Goal: Check status: Check status

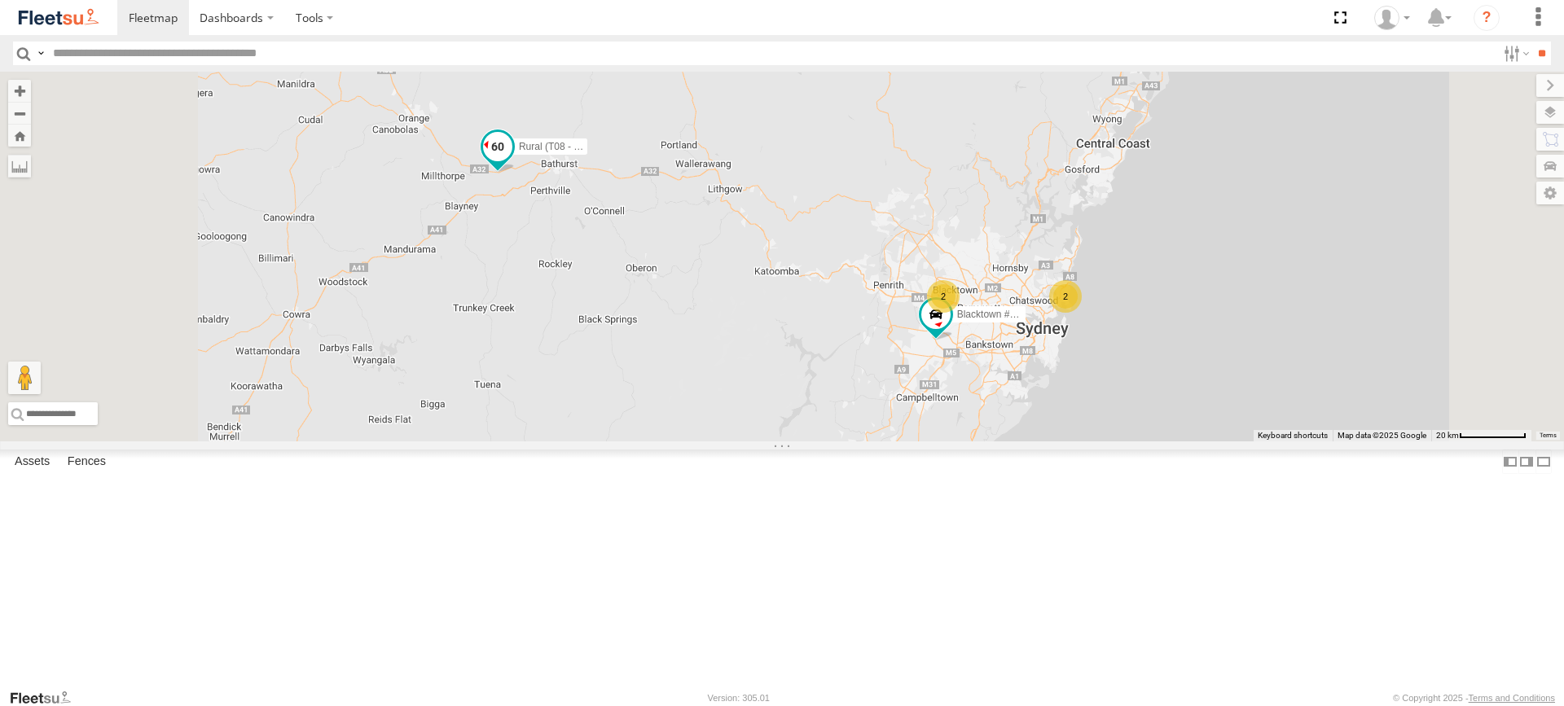
click at [512, 161] on span at bounding box center [497, 146] width 29 height 29
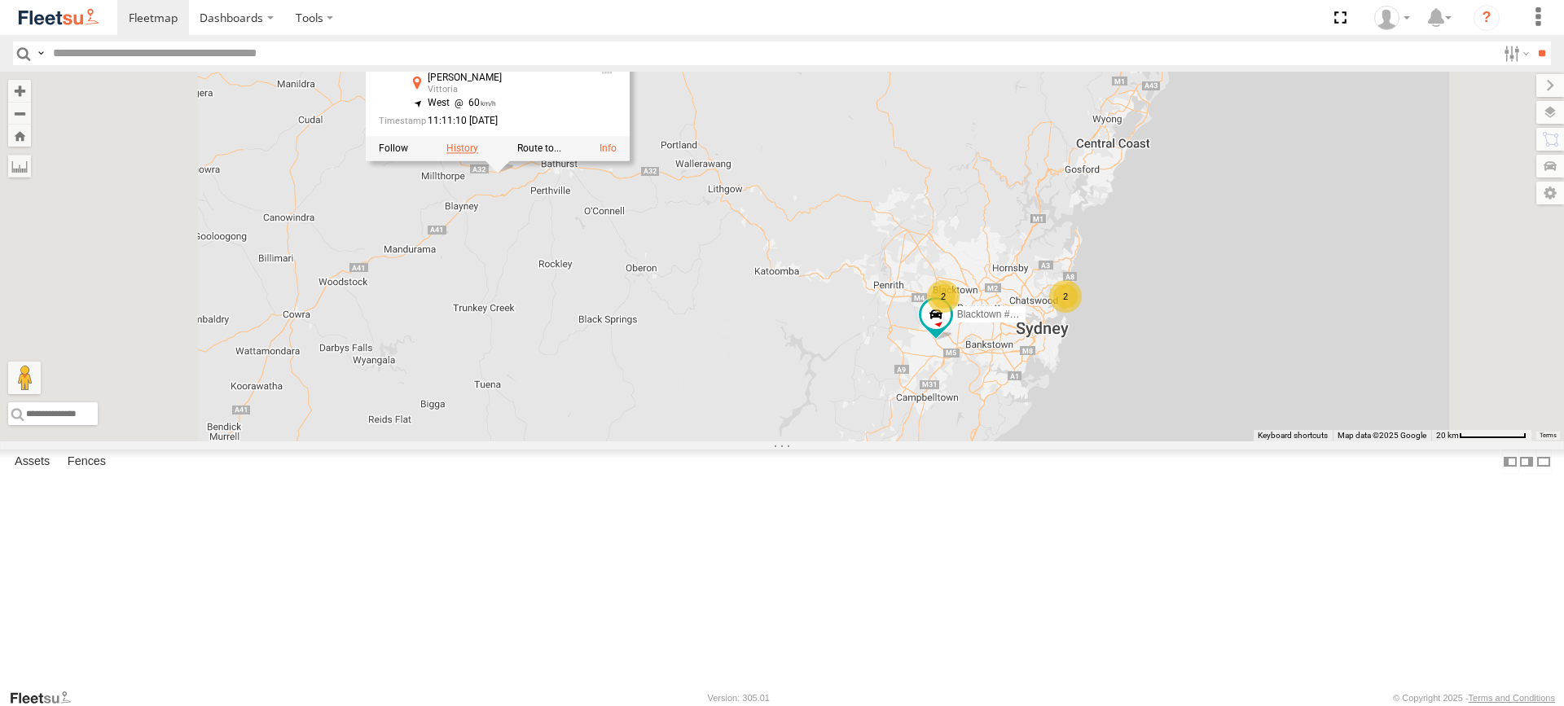
click at [478, 154] on label at bounding box center [462, 148] width 32 height 11
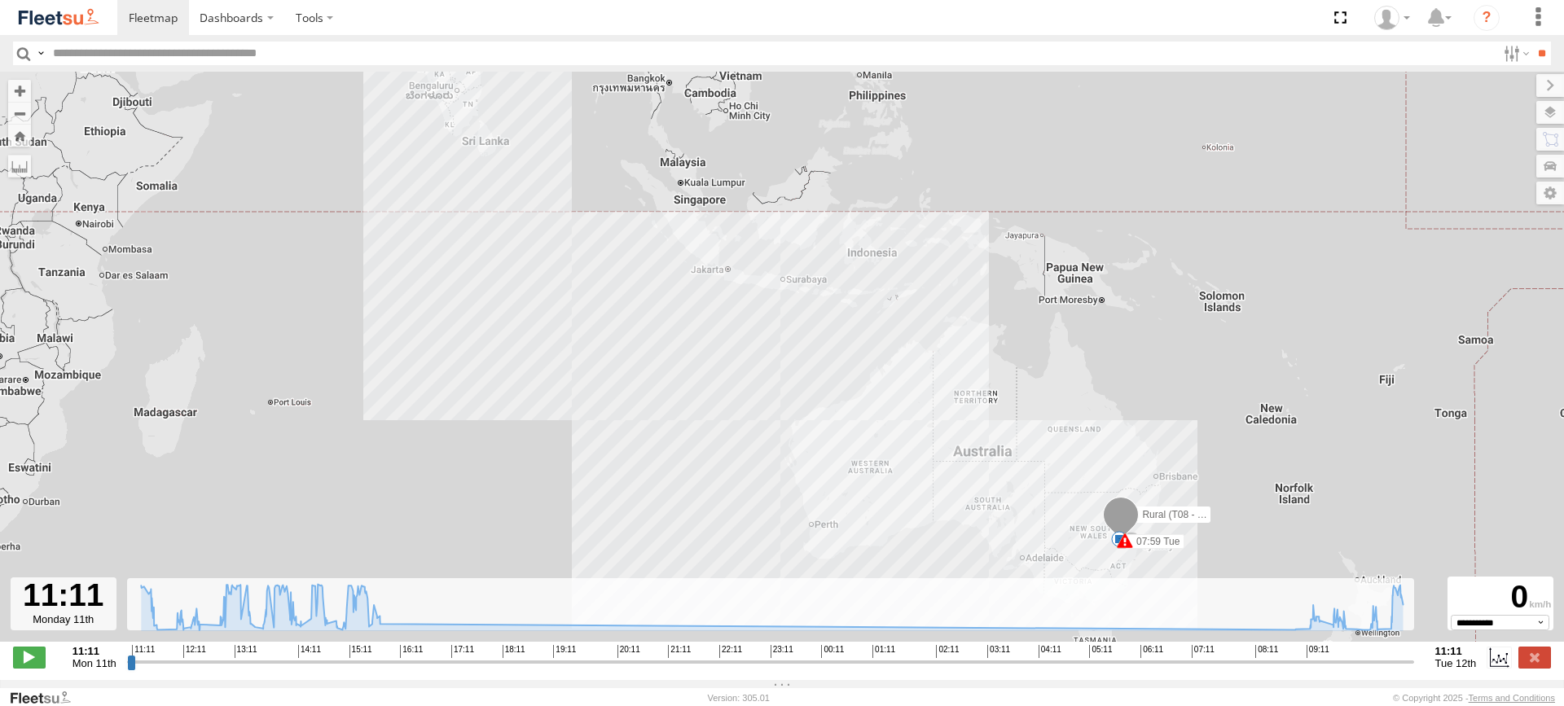
click at [127, 670] on input "range" at bounding box center [770, 661] width 1287 height 15
drag, startPoint x: 127, startPoint y: 671, endPoint x: 1377, endPoint y: 483, distance: 1263.8
type input "**********"
click at [1377, 654] on input "range" at bounding box center [770, 661] width 1287 height 15
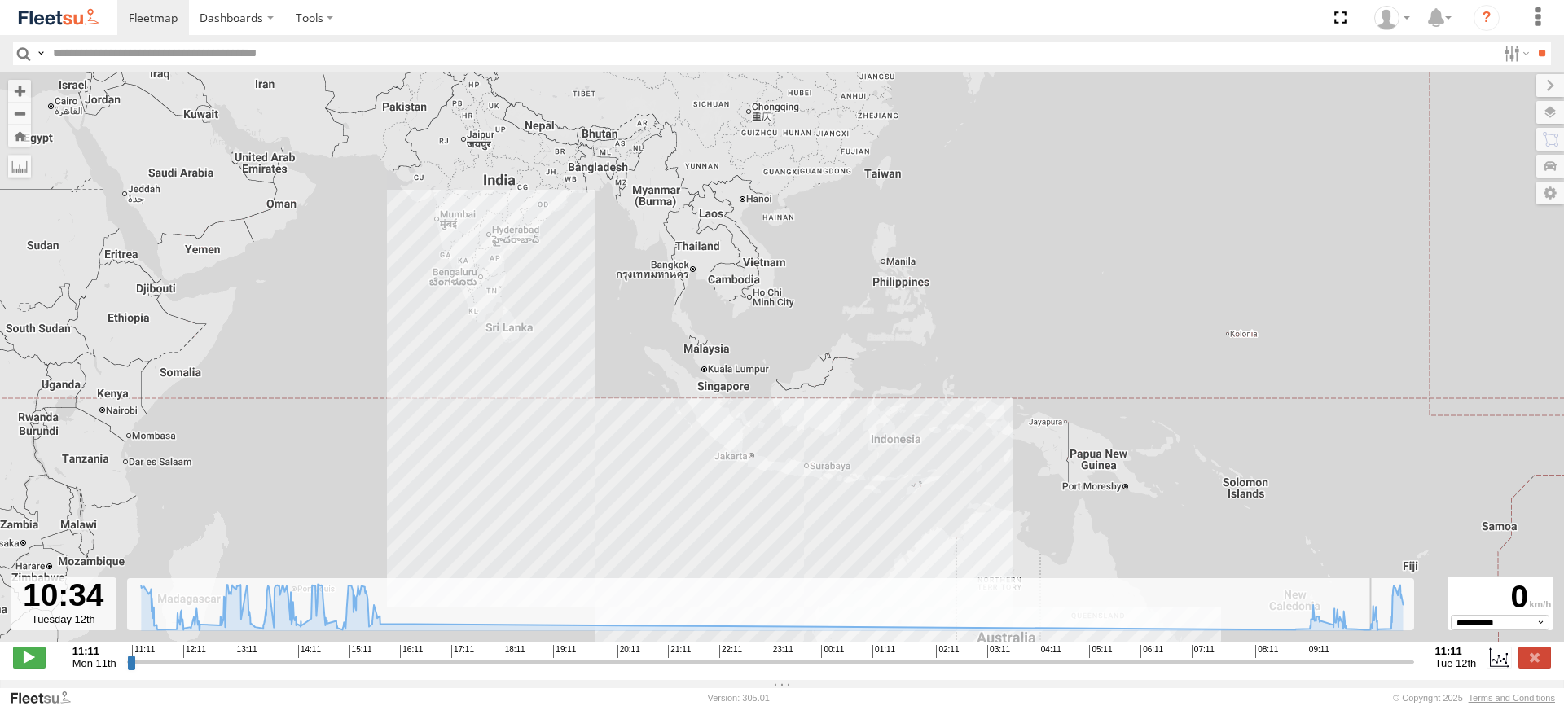
drag, startPoint x: 397, startPoint y: 186, endPoint x: 420, endPoint y: 374, distance: 189.7
click at [420, 374] on div "Rural (T08 - Matt) 07:59 Tue 07:59 Tue 25" at bounding box center [782, 365] width 1564 height 587
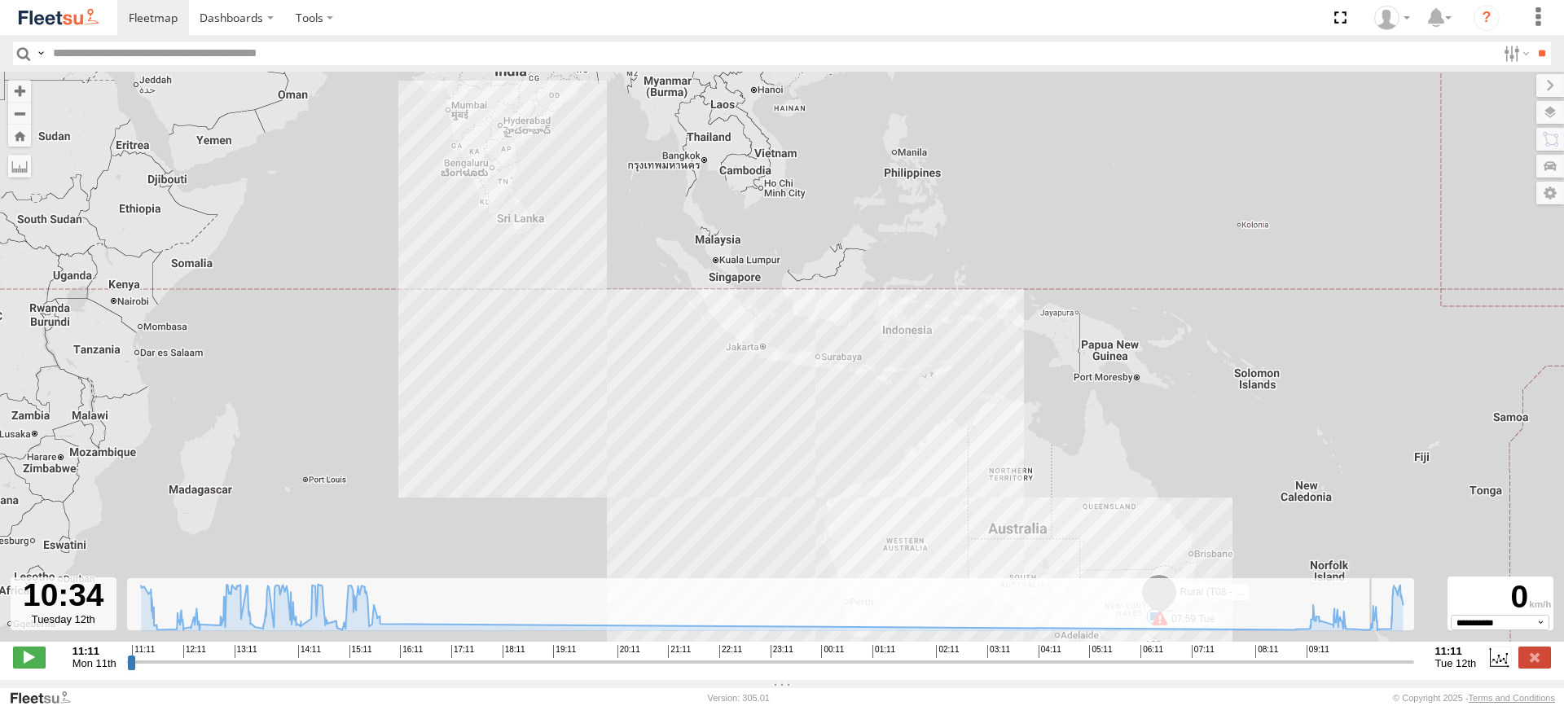
drag, startPoint x: 502, startPoint y: 366, endPoint x: 511, endPoint y: 245, distance: 120.9
click at [508, 247] on div "Rural (T08 - Matt) 07:59 Tue 07:59 Tue 25" at bounding box center [782, 365] width 1564 height 587
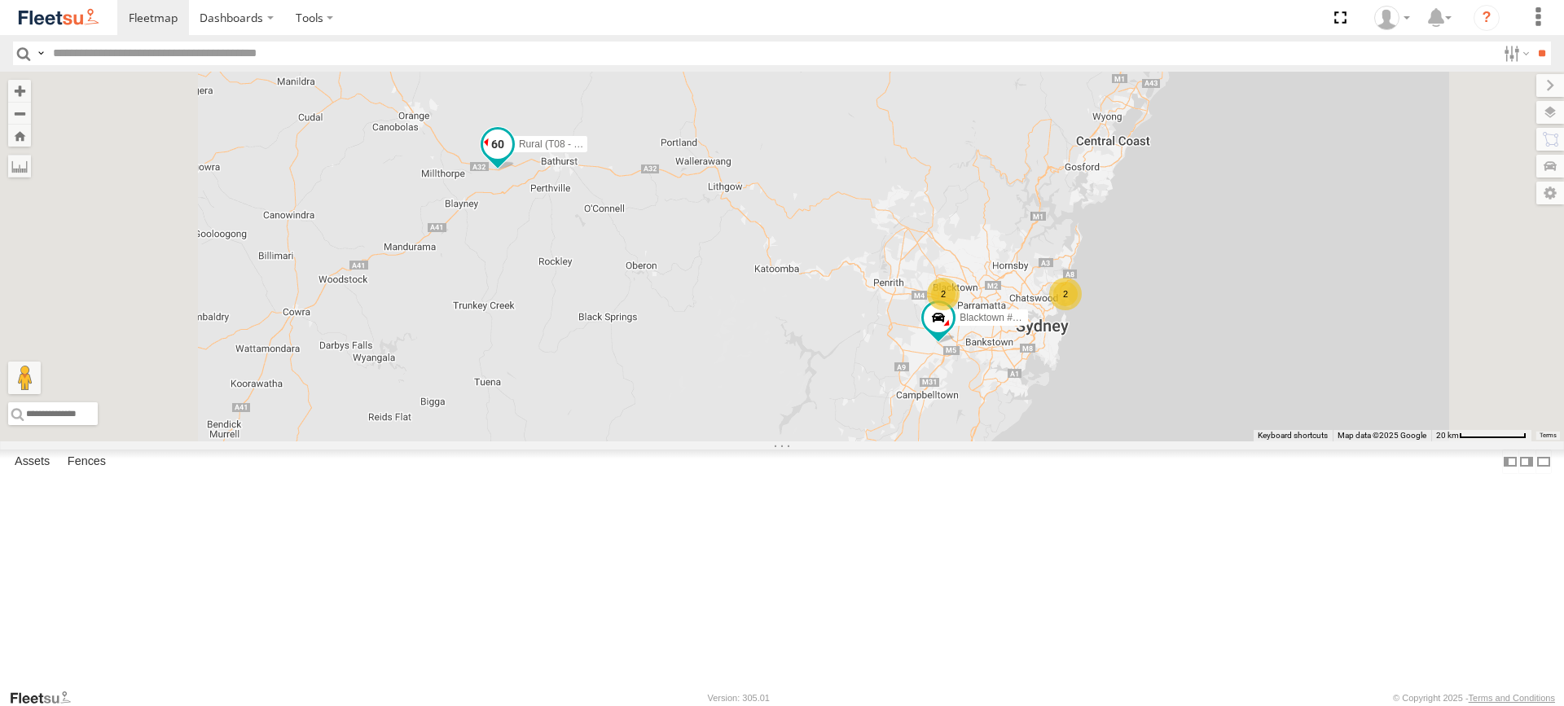
click at [512, 159] on span at bounding box center [497, 144] width 29 height 29
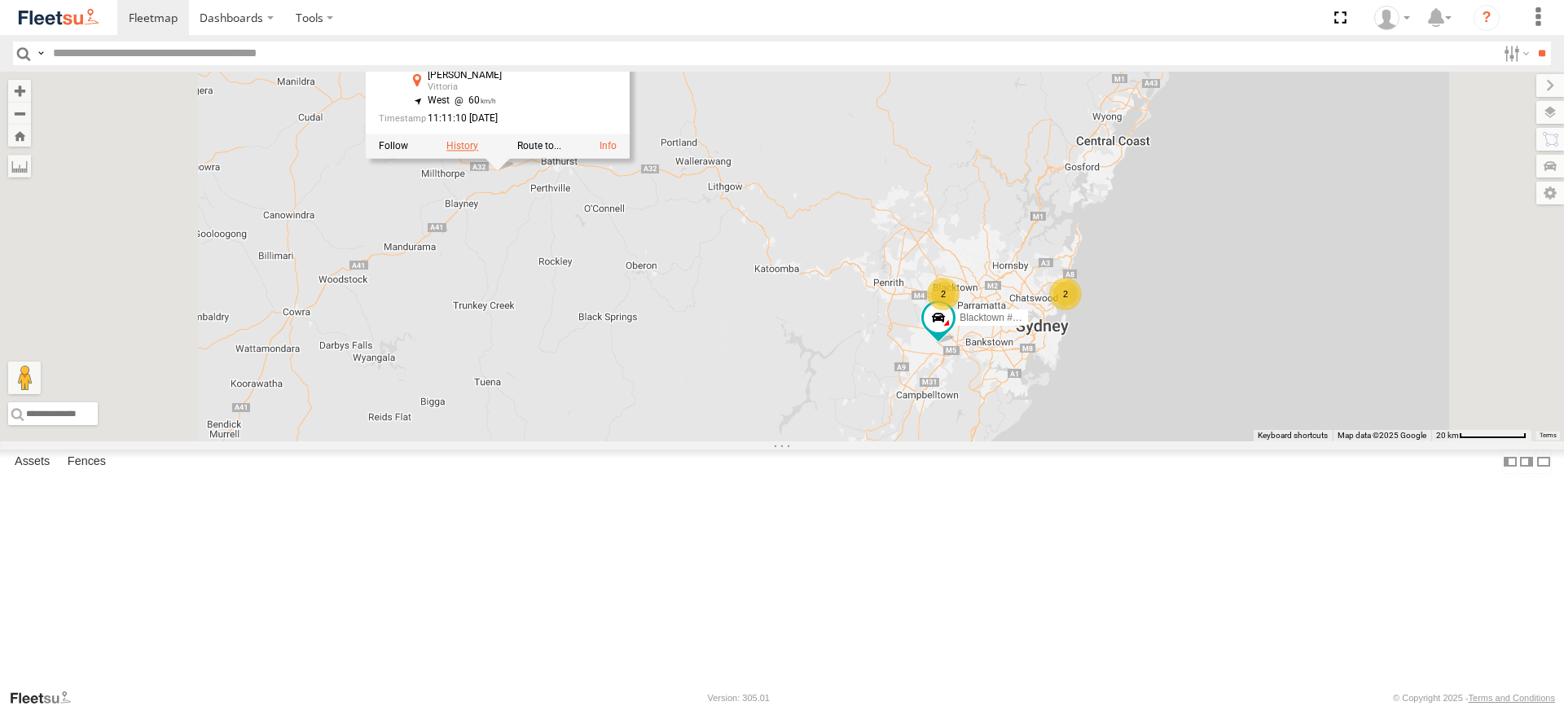
click at [478, 152] on label at bounding box center [462, 145] width 32 height 11
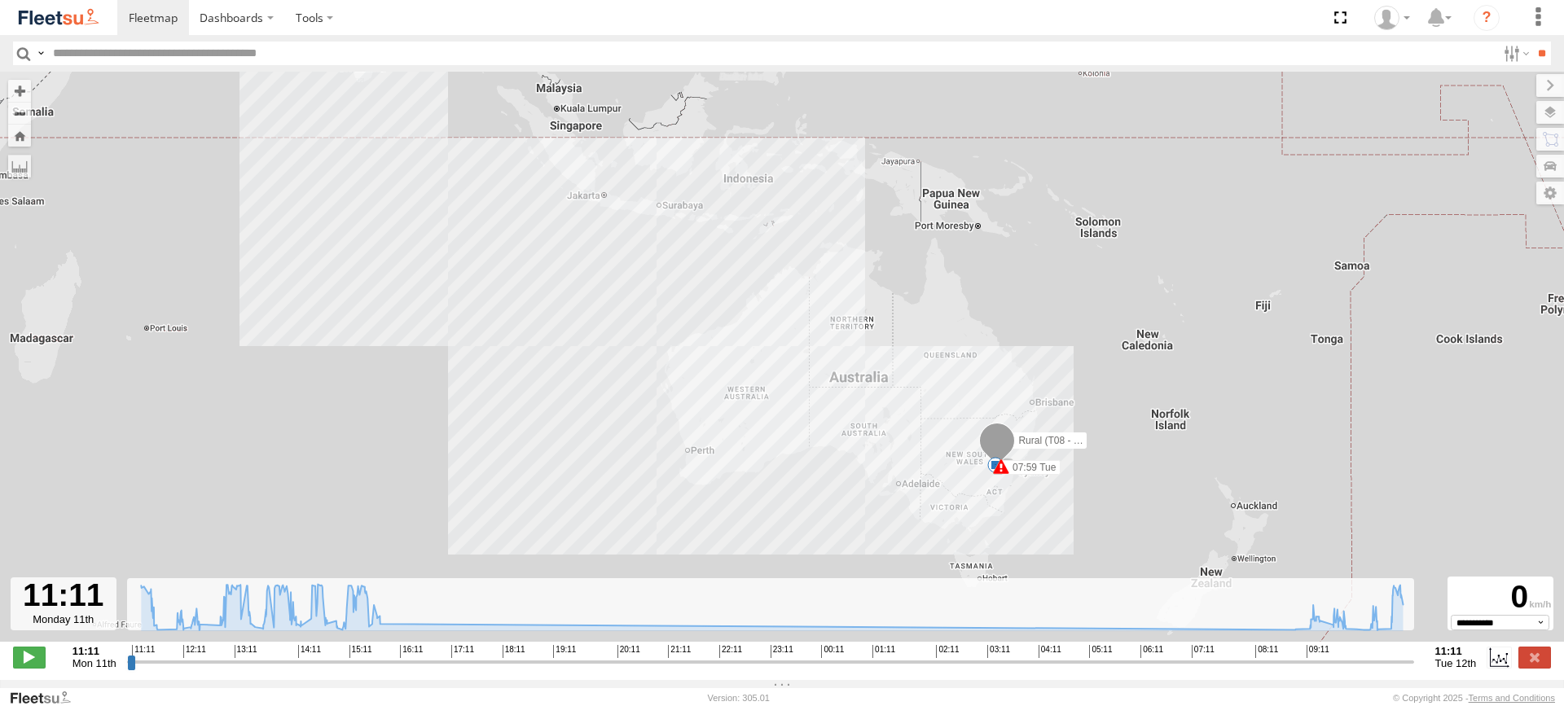
drag, startPoint x: 536, startPoint y: 385, endPoint x: 406, endPoint y: 369, distance: 131.4
click at [423, 341] on div "Rural (T08 - Matt) 07:59 Tue 07:59 Tue 25" at bounding box center [782, 365] width 1564 height 587
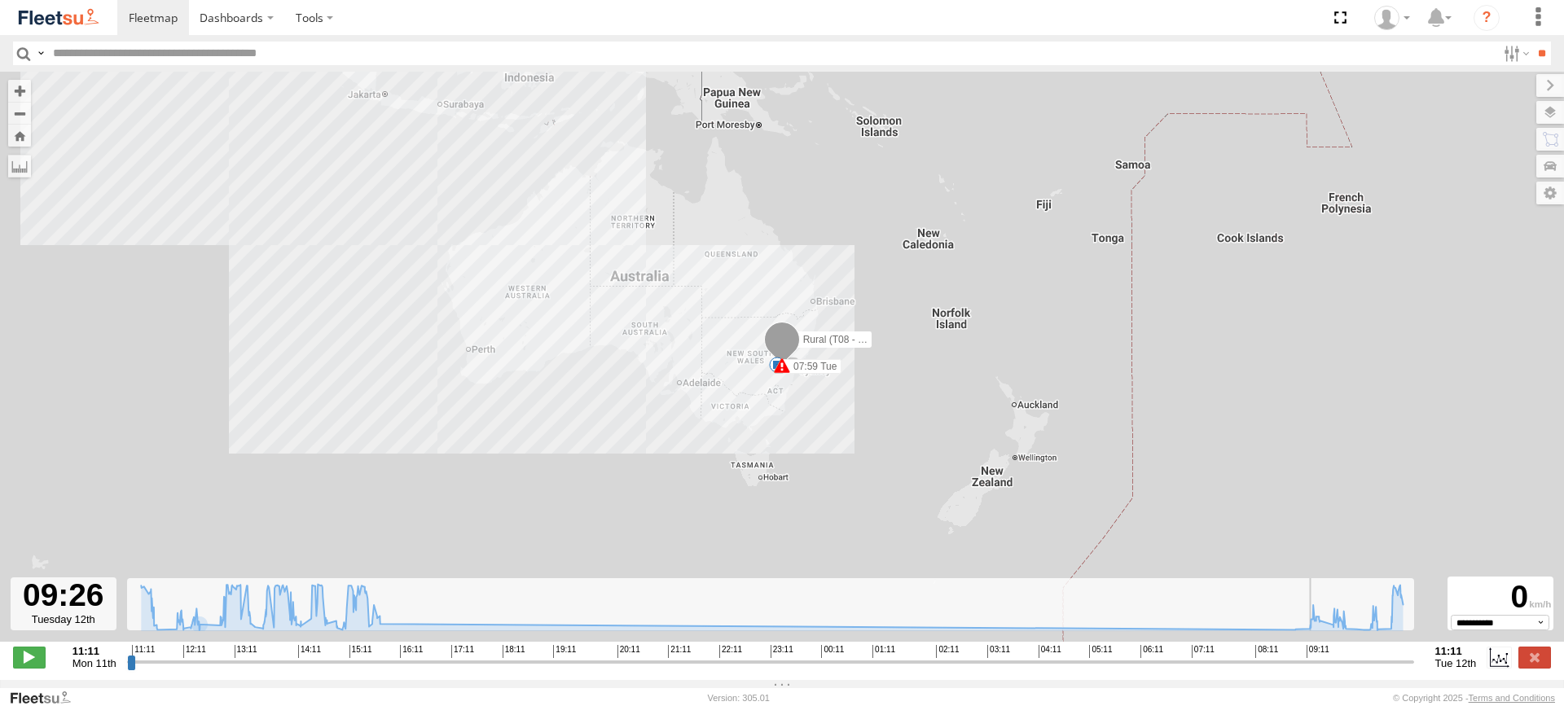
drag, startPoint x: 133, startPoint y: 669, endPoint x: 1317, endPoint y: 650, distance: 1184.0
click at [1317, 654] on input "range" at bounding box center [770, 661] width 1287 height 15
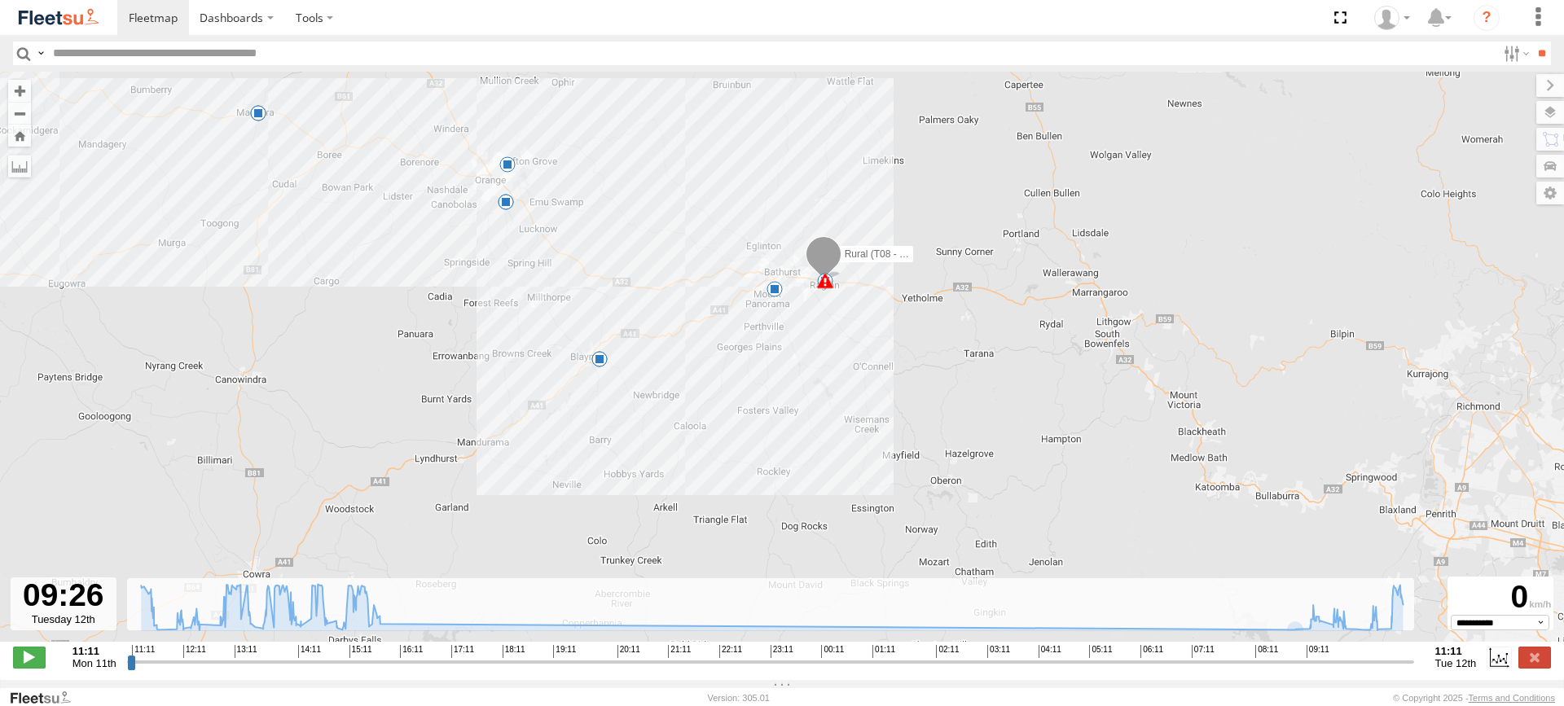
drag, startPoint x: 880, startPoint y: 263, endPoint x: 825, endPoint y: 327, distance: 84.3
click at [825, 327] on div "Rural (T08 - Matt) 07:59 Tue 07:59 Tue 11:37 Mon 11:47 Mon 13:27 Mon 13:30 Mon …" at bounding box center [782, 365] width 1564 height 587
click at [1330, 668] on input "range" at bounding box center [770, 661] width 1287 height 15
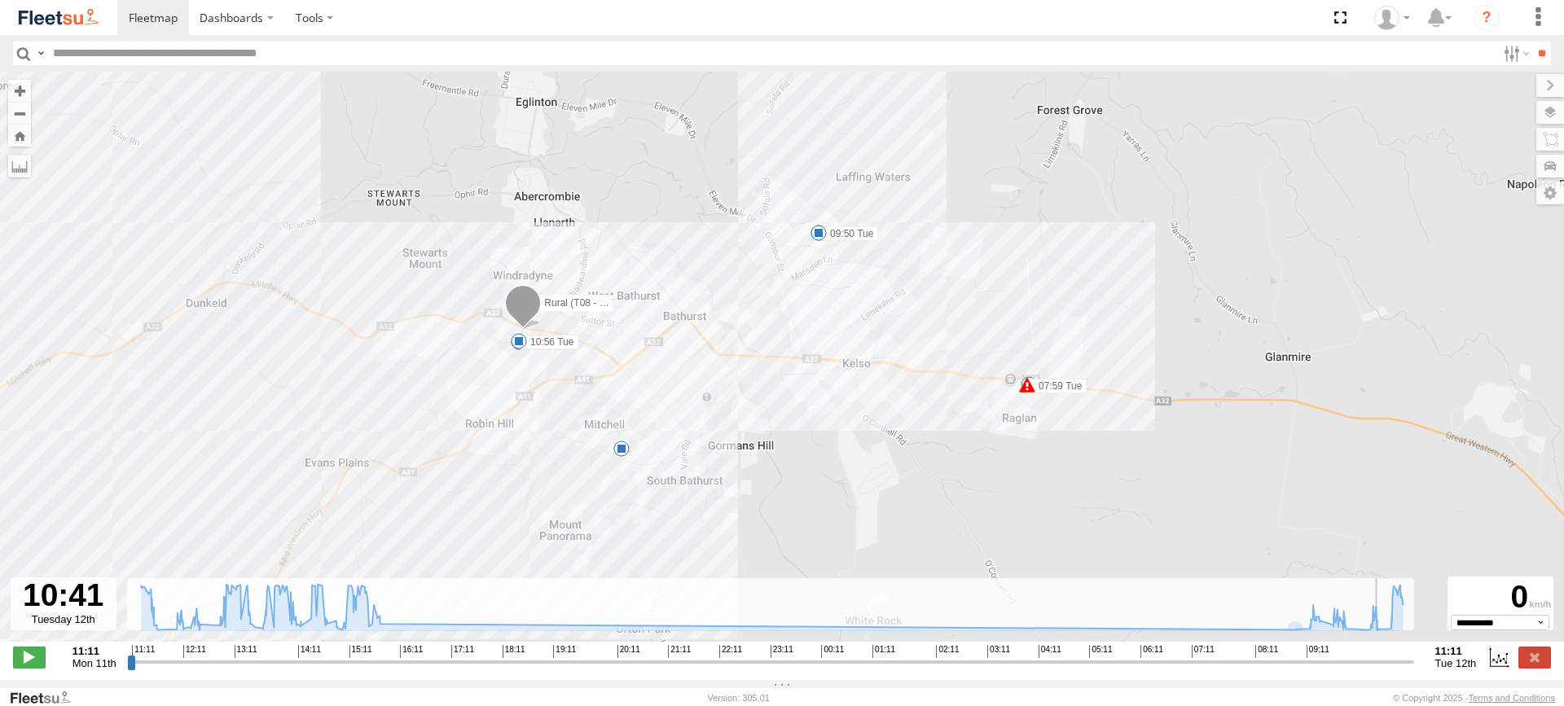
drag, startPoint x: 1329, startPoint y: 671, endPoint x: 1369, endPoint y: 661, distance: 41.3
click at [1369, 661] on input "range" at bounding box center [770, 661] width 1287 height 15
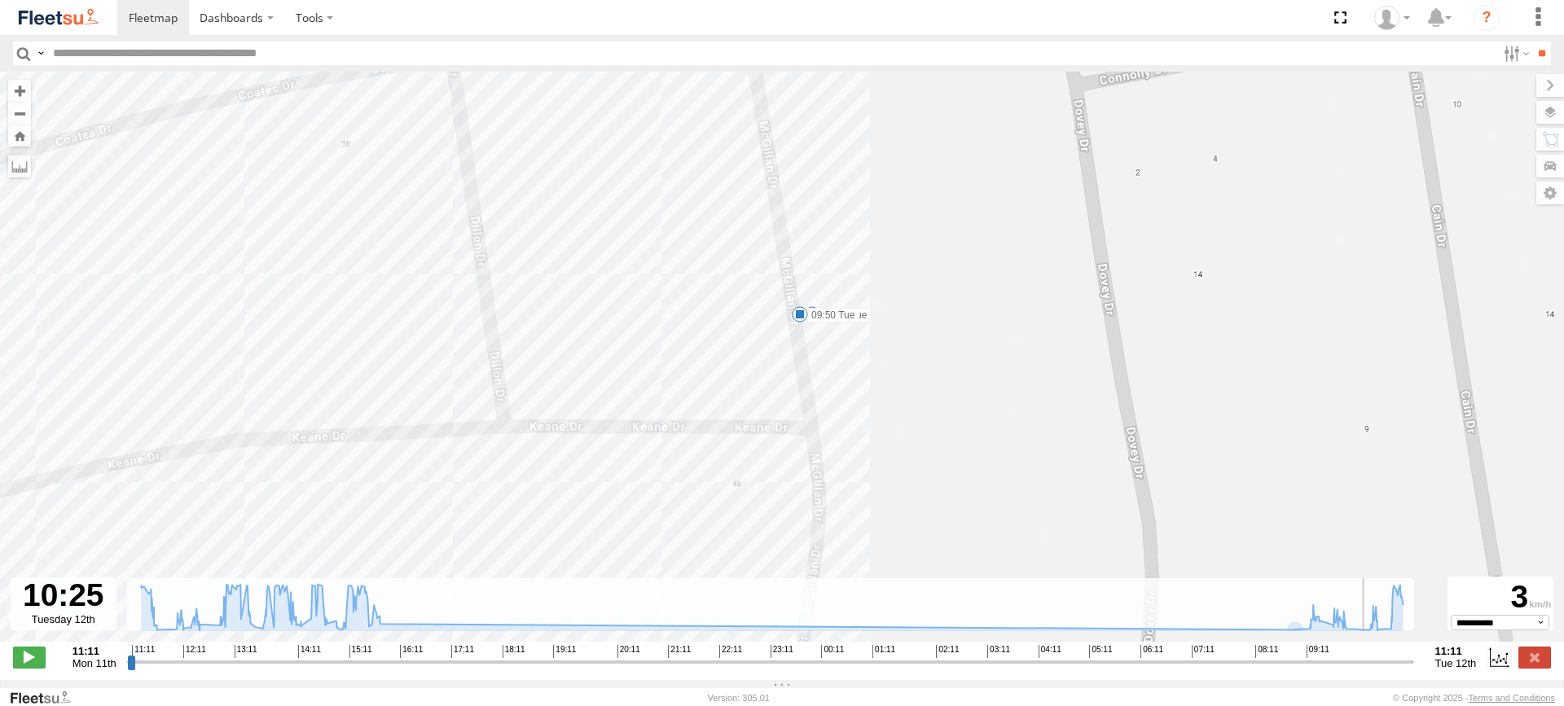
drag, startPoint x: 871, startPoint y: 254, endPoint x: 781, endPoint y: 328, distance: 116.4
click at [781, 328] on div "Rural (T08 - Matt) 07:59 Tue 07:59 Tue 11:37 Mon 11:47 Mon 13:27 Mon 13:30 Mon …" at bounding box center [782, 365] width 1564 height 587
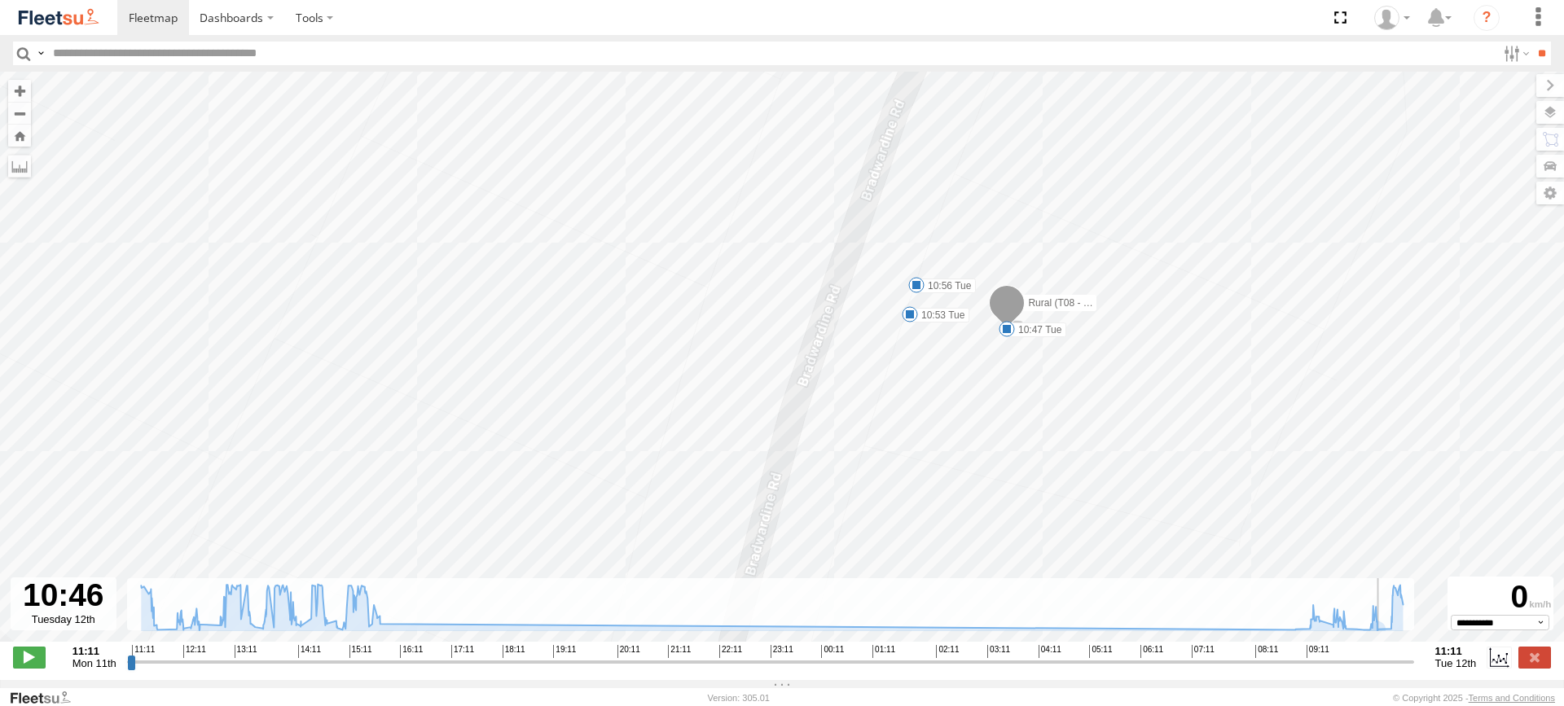
drag, startPoint x: 1370, startPoint y: 670, endPoint x: 1388, endPoint y: 669, distance: 17.9
type input "**********"
click at [1388, 669] on input "range" at bounding box center [770, 661] width 1287 height 15
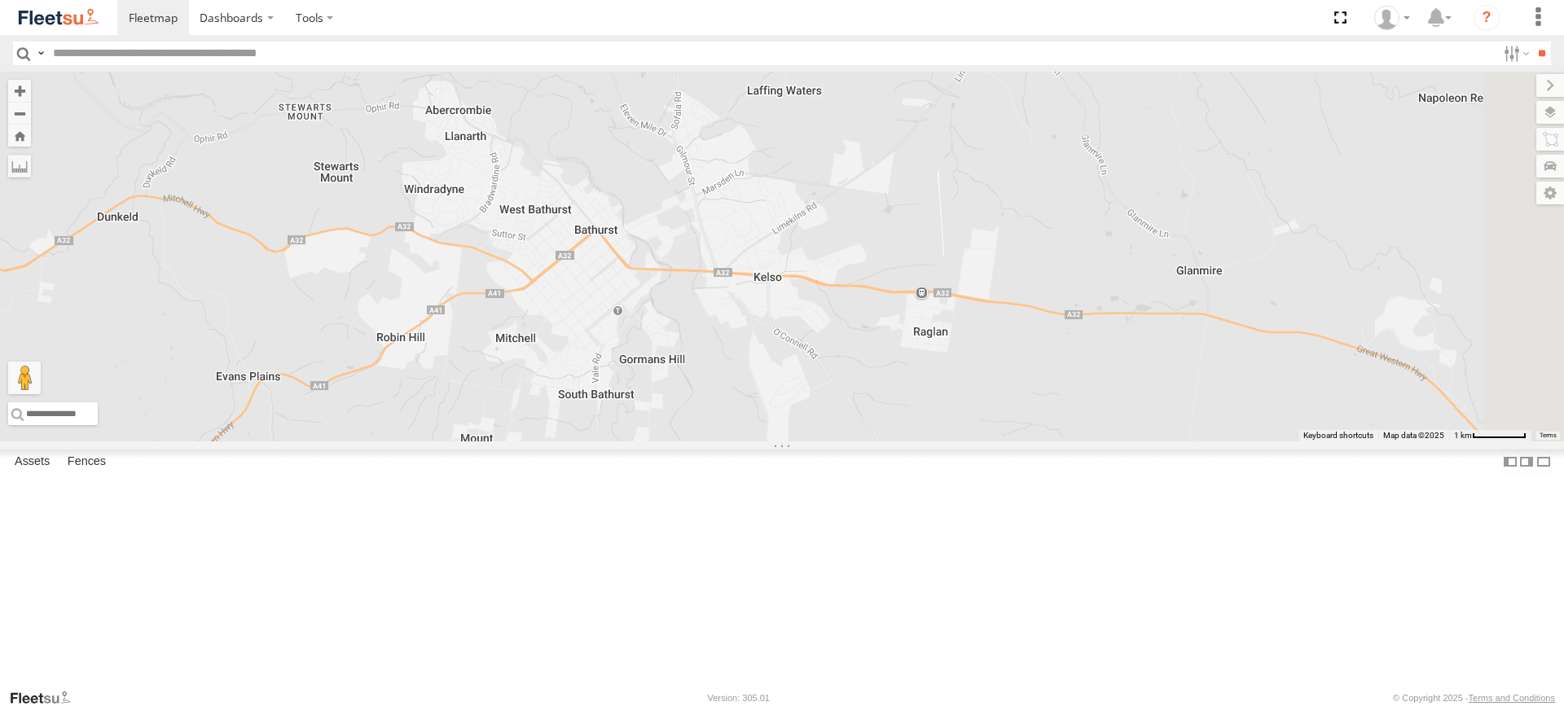
drag, startPoint x: 1282, startPoint y: 314, endPoint x: 168, endPoint y: 424, distance: 1119.1
click at [7, 429] on main "← Move left → Move right ↑ Move up ↓ Move down + Zoom in - Zoom out Home Jump l…" at bounding box center [782, 380] width 1564 height 617
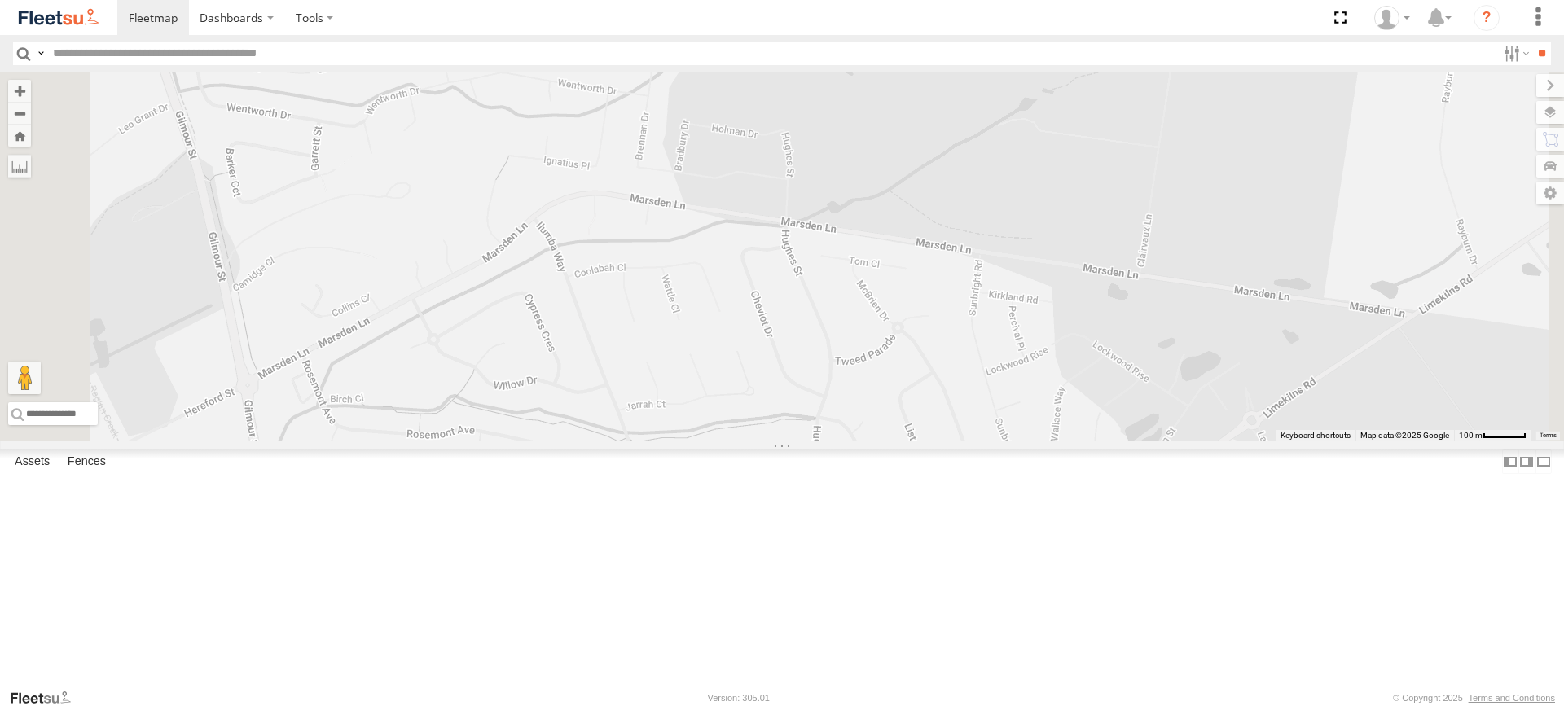
drag, startPoint x: 884, startPoint y: 209, endPoint x: 964, endPoint y: 587, distance: 386.4
click at [964, 442] on div "Rural (T08 - Matt) Blacktown #1 (T09 - [PERSON_NAME])" at bounding box center [782, 257] width 1564 height 370
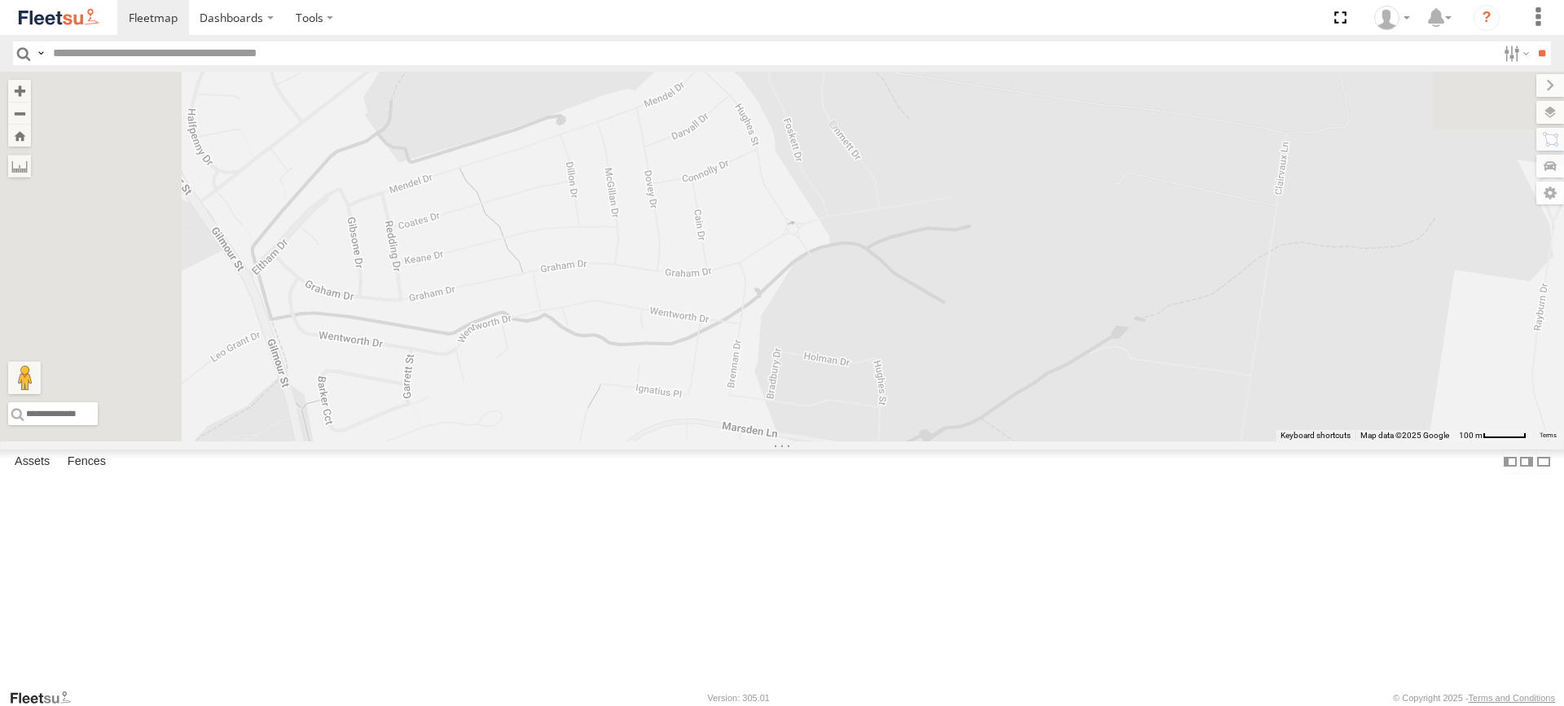
drag, startPoint x: 756, startPoint y: 199, endPoint x: 866, endPoint y: 402, distance: 230.8
click at [853, 438] on div "Rural (T08 - Matt) Blacktown #1 (T09 - [PERSON_NAME])" at bounding box center [782, 257] width 1564 height 370
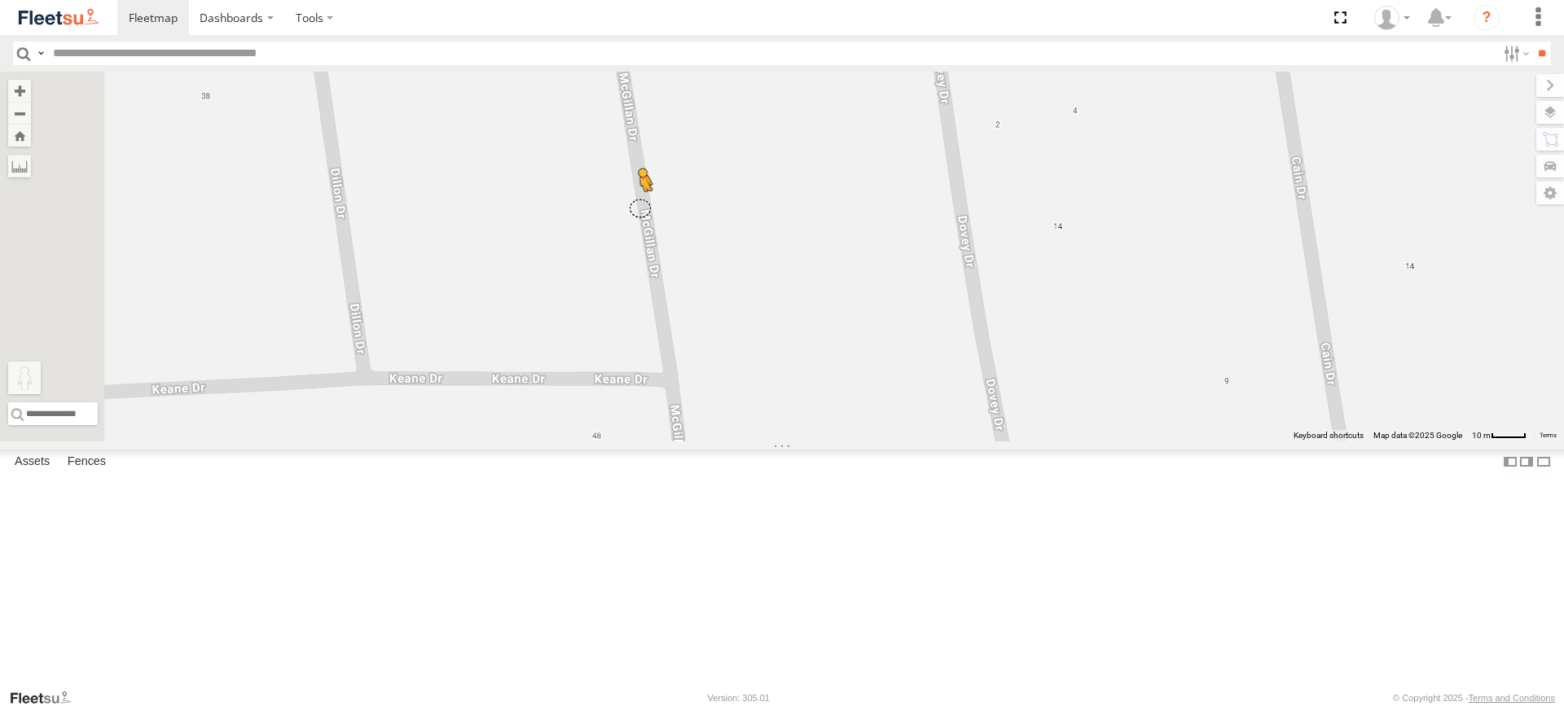
drag, startPoint x: 434, startPoint y: 612, endPoint x: 846, endPoint y: 330, distance: 498.8
click at [846, 330] on div "Rural (T08 - [PERSON_NAME]) Blacktown #1 (T09 - [PERSON_NAME]) To activate drag…" at bounding box center [782, 257] width 1564 height 370
drag, startPoint x: 437, startPoint y: 628, endPoint x: 849, endPoint y: 346, distance: 499.4
click at [849, 345] on div "Rural (T08 - [PERSON_NAME]) Blacktown #1 (T09 - [PERSON_NAME]) To activate drag…" at bounding box center [782, 257] width 1564 height 370
drag, startPoint x: 440, startPoint y: 630, endPoint x: 866, endPoint y: 441, distance: 466.2
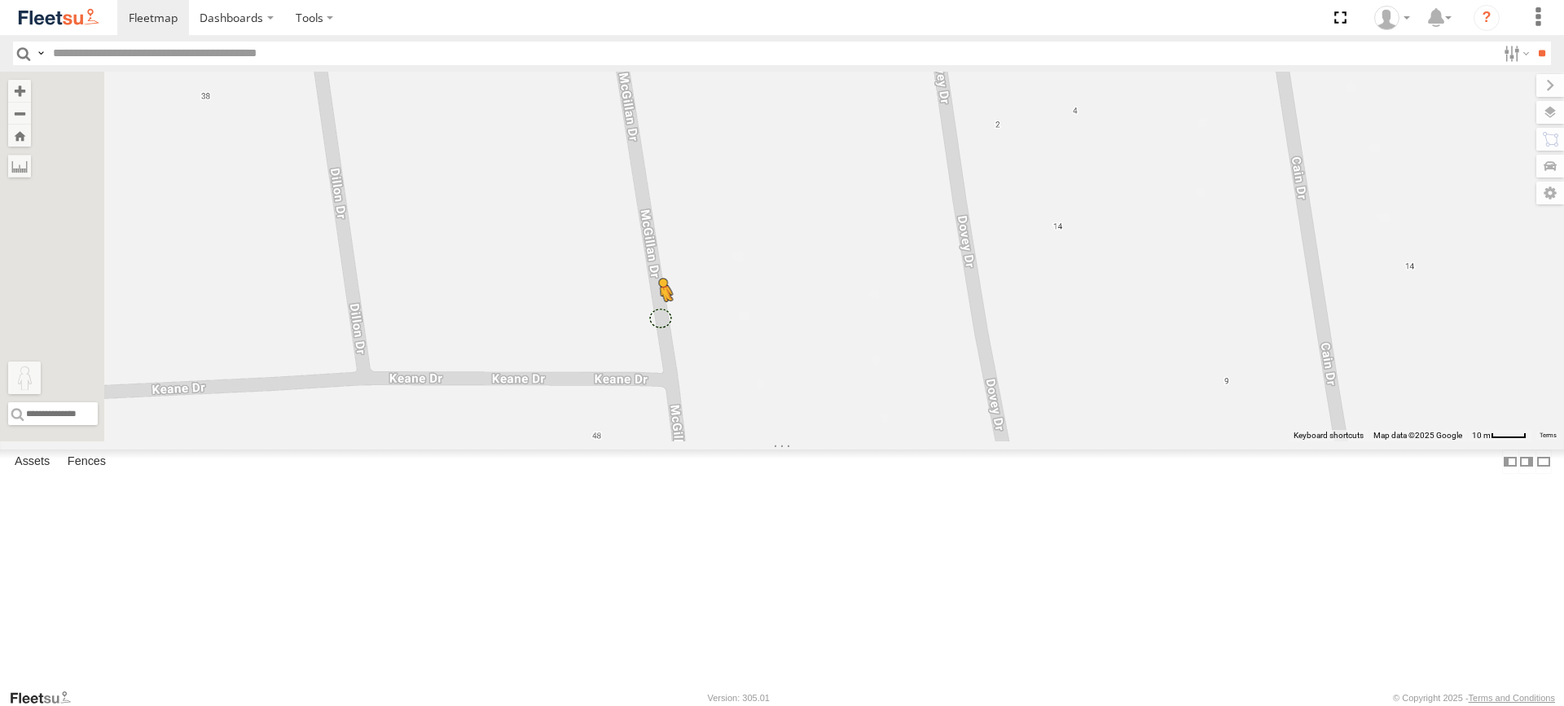
click at [866, 441] on div "Rural (T08 - [PERSON_NAME]) Blacktown #1 (T09 - [PERSON_NAME]) To activate drag…" at bounding box center [782, 257] width 1564 height 370
drag, startPoint x: 432, startPoint y: 623, endPoint x: 841, endPoint y: 517, distance: 422.5
click at [841, 442] on div "Rural (T08 - [PERSON_NAME]) Blacktown #1 (T09 - [PERSON_NAME]) To activate drag…" at bounding box center [782, 257] width 1564 height 370
click at [455, 442] on div "Rural (T08 - [PERSON_NAME]) Blacktown #1 (T09 - [PERSON_NAME]) No data availabl…" at bounding box center [782, 257] width 1564 height 370
drag, startPoint x: 442, startPoint y: 624, endPoint x: 898, endPoint y: 616, distance: 456.3
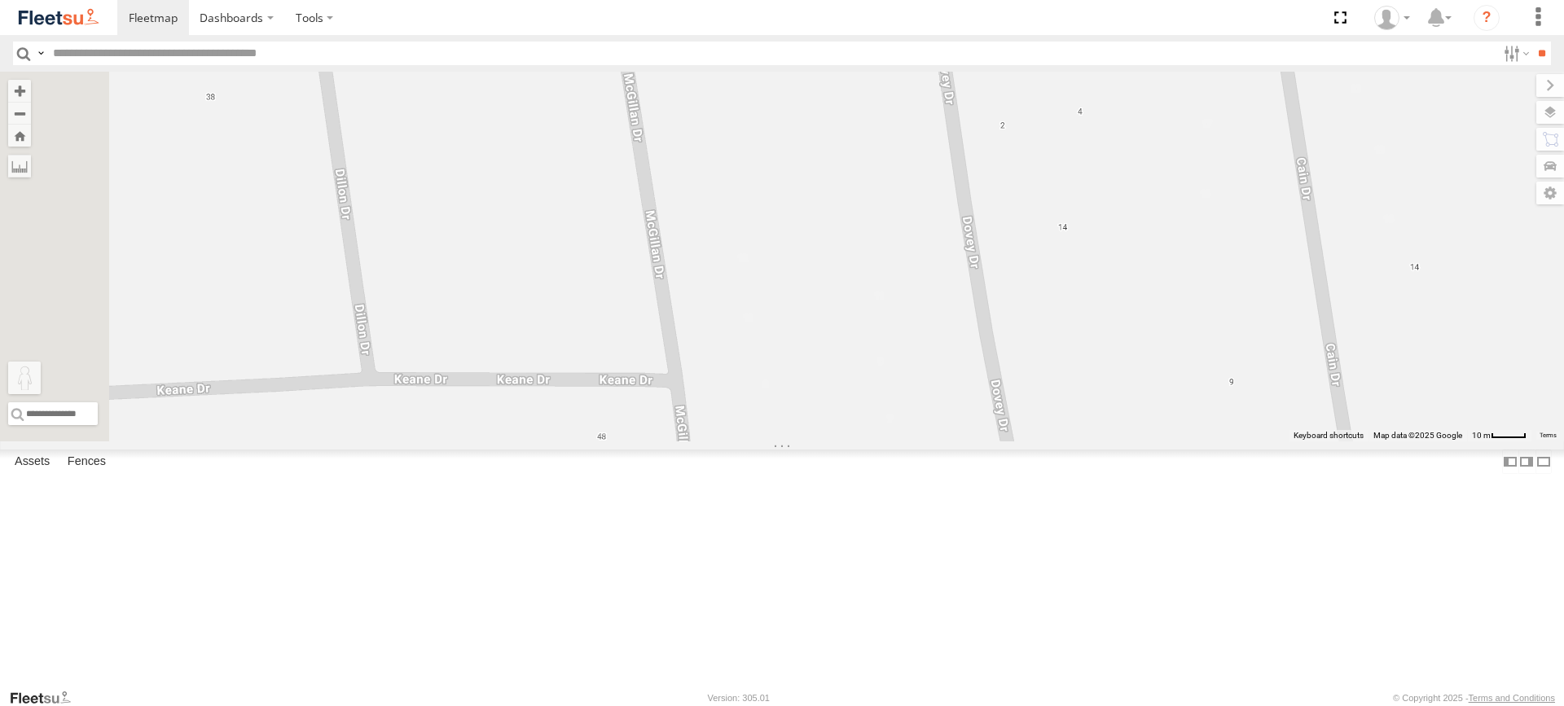
click at [898, 442] on div "Rural (T08 - [PERSON_NAME]) Blacktown #1 (T09 - [PERSON_NAME]) To activate drag…" at bounding box center [782, 257] width 1564 height 370
